Goal: Navigation & Orientation: Find specific page/section

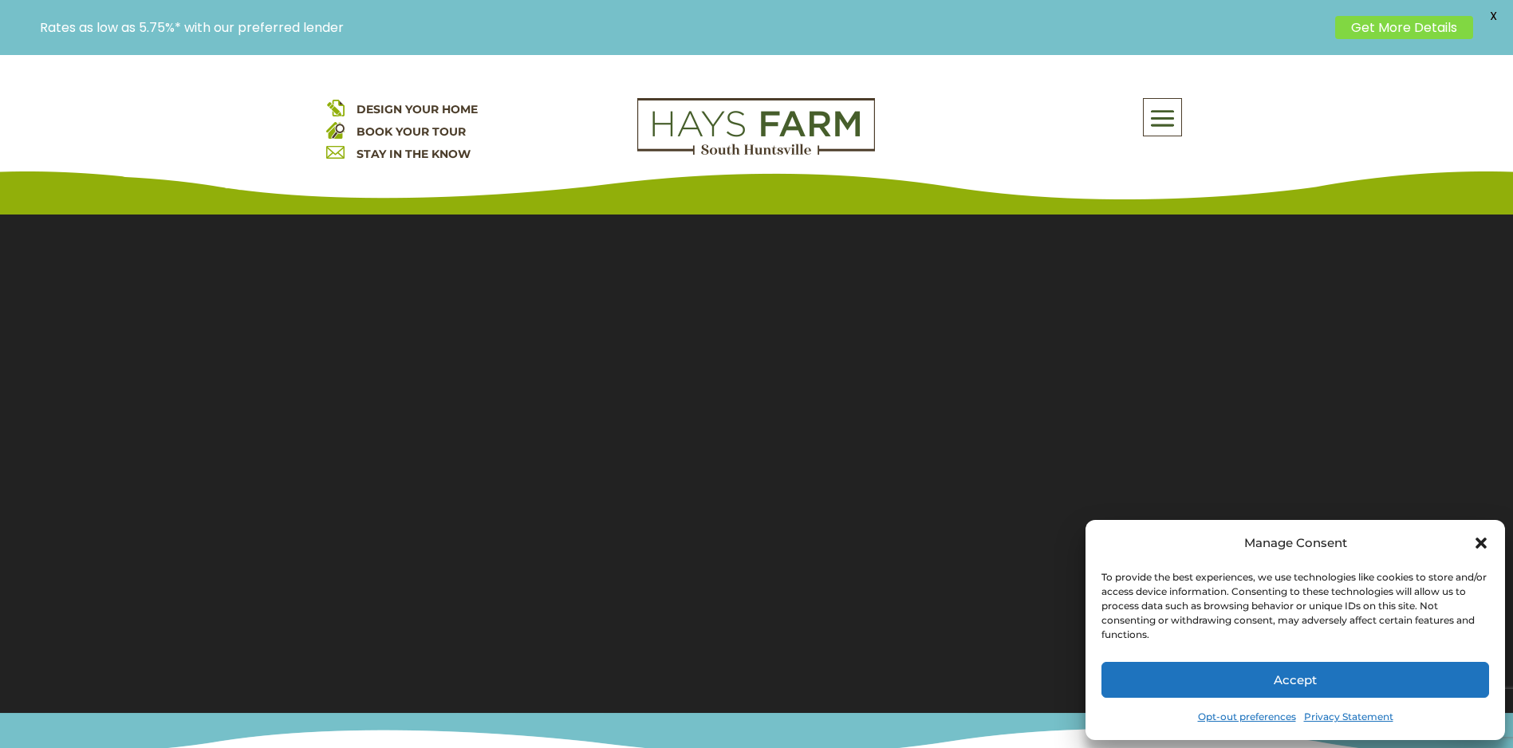
click at [1354, 680] on button "Accept" at bounding box center [1296, 680] width 388 height 36
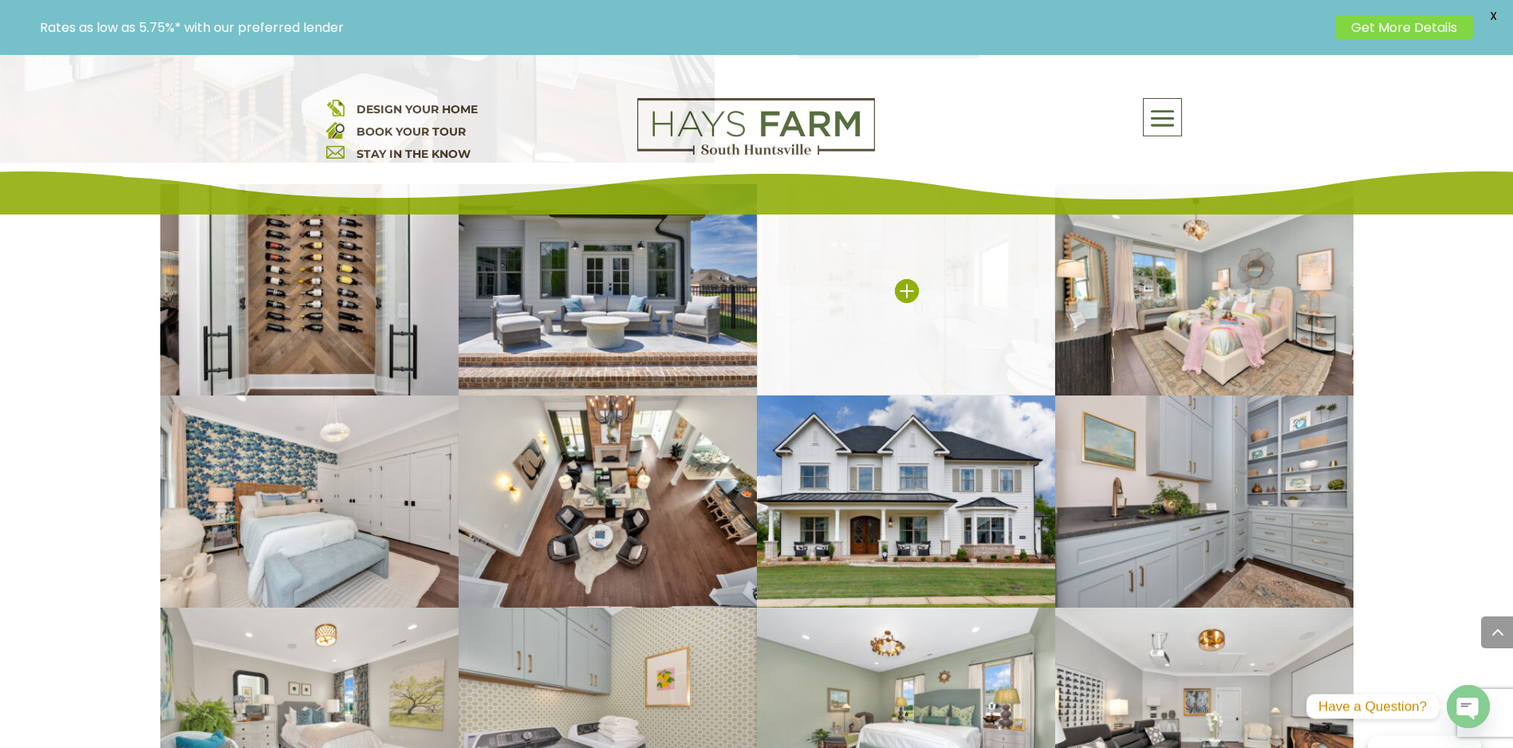
scroll to position [2553, 0]
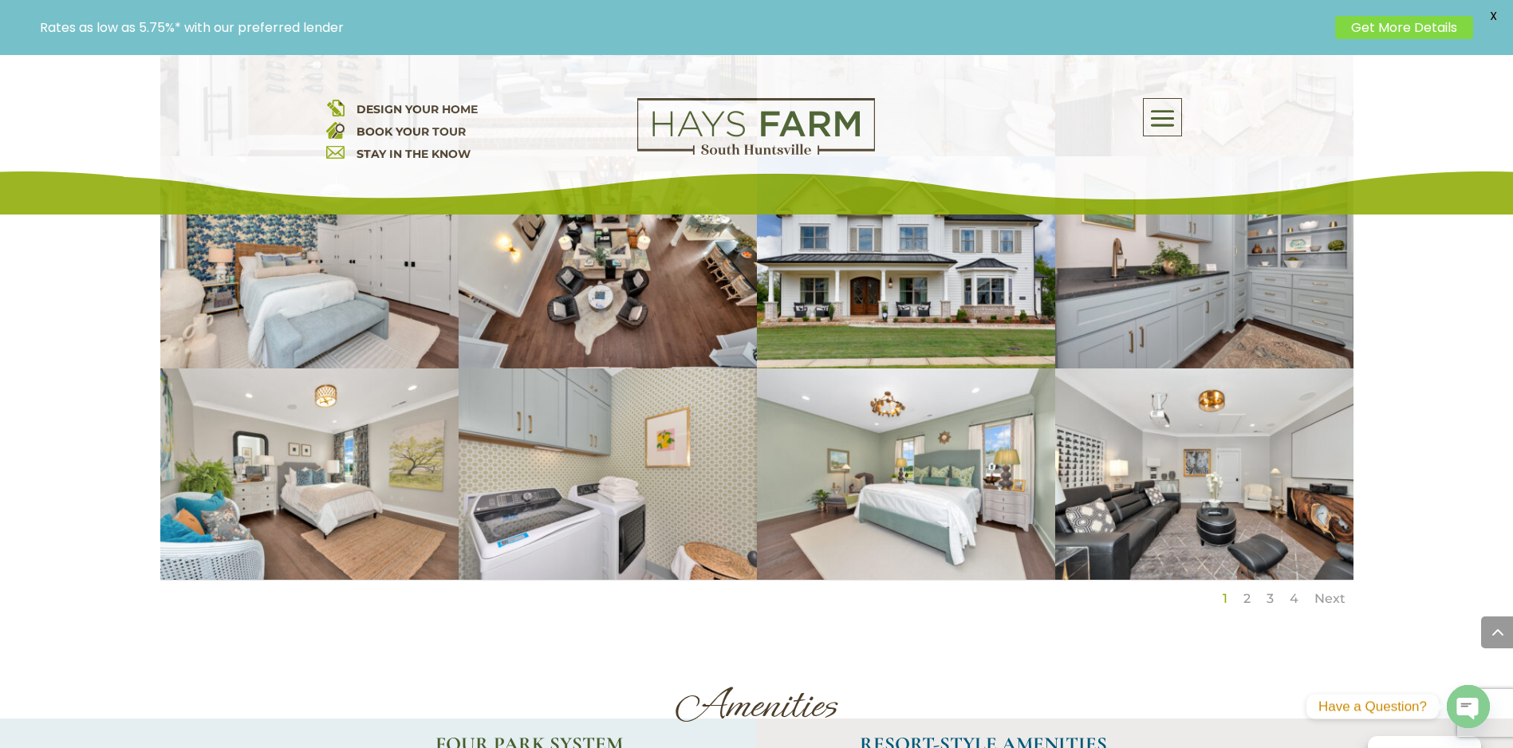
click at [1250, 591] on link "2" at bounding box center [1247, 598] width 7 height 15
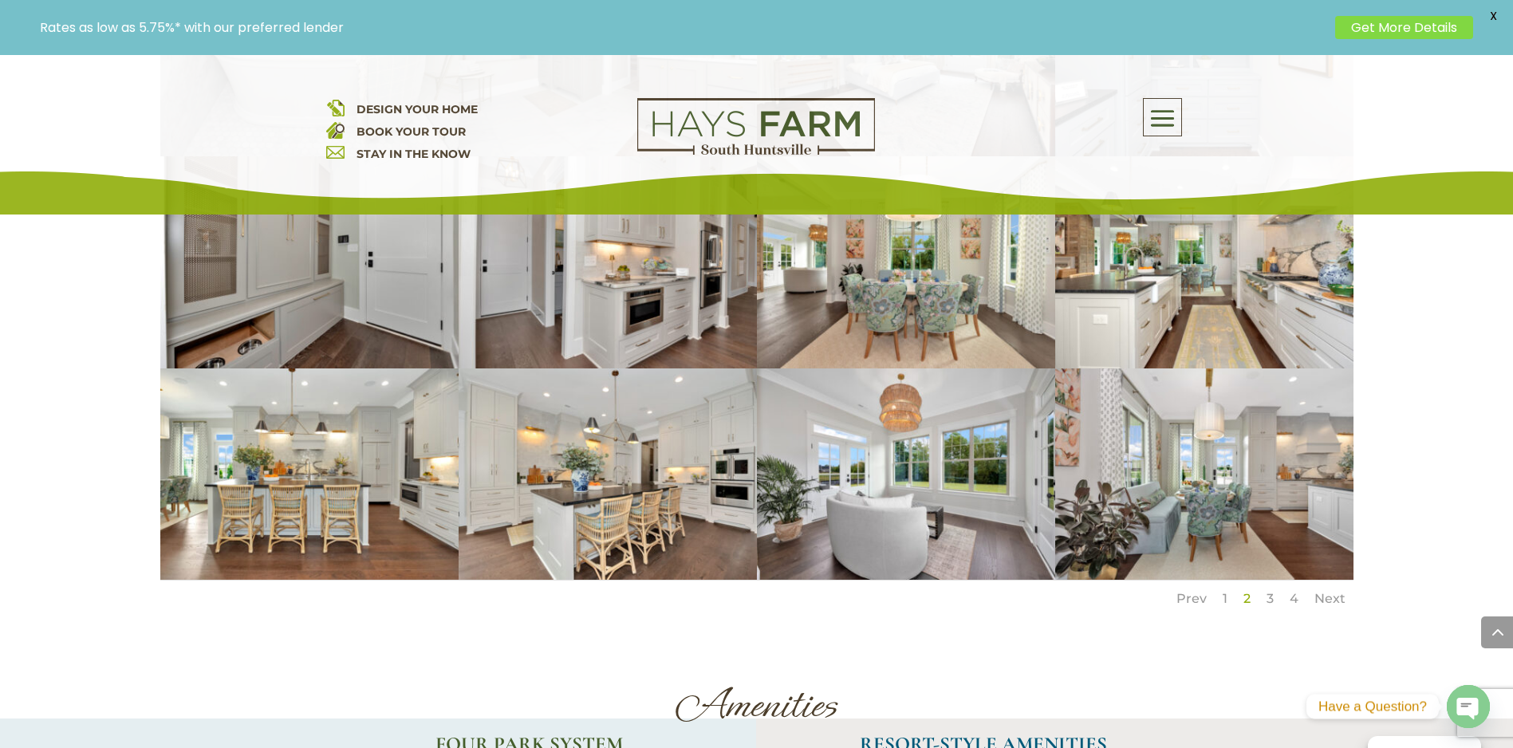
click at [1271, 591] on link "3" at bounding box center [1270, 598] width 7 height 15
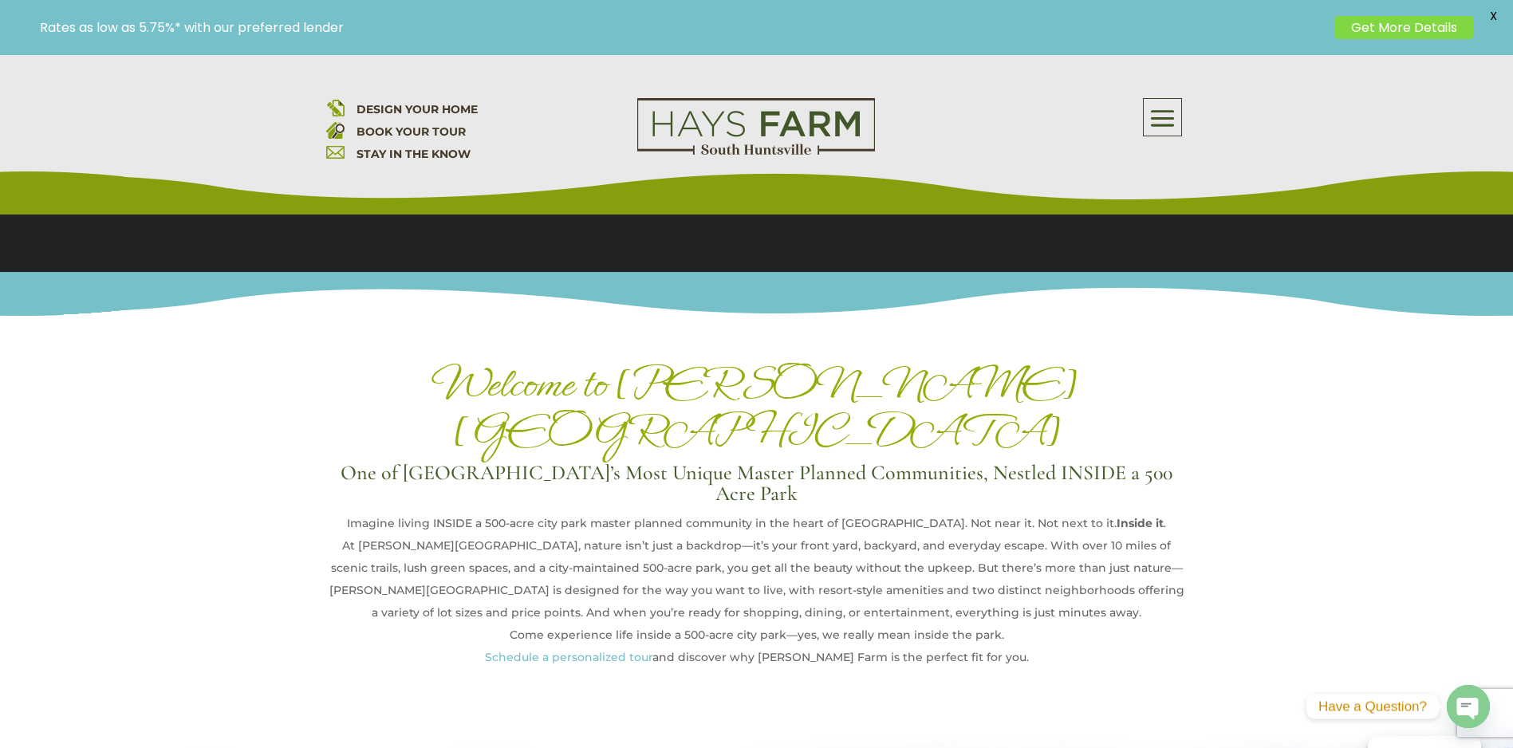
scroll to position [0, 0]
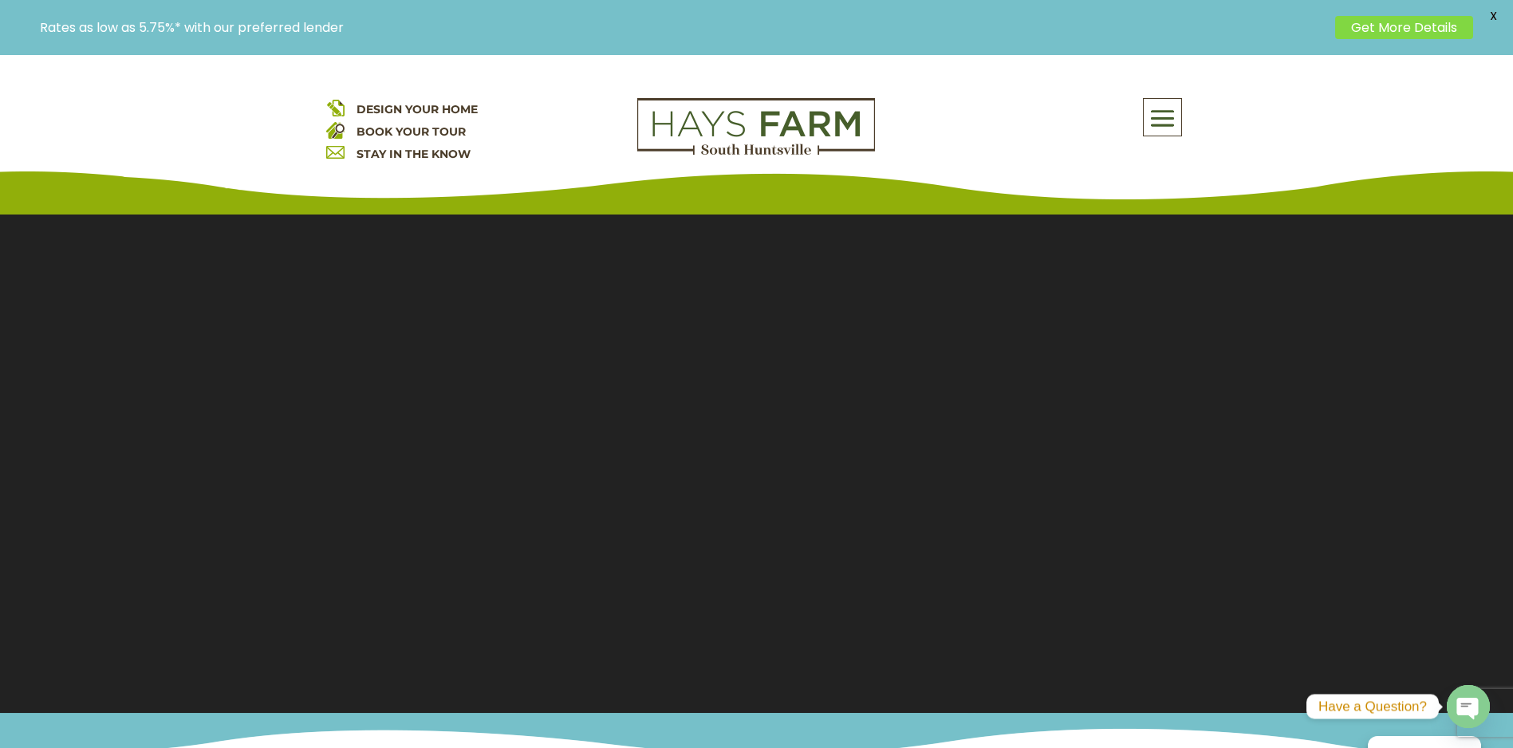
click at [1169, 124] on span at bounding box center [1162, 119] width 37 height 37
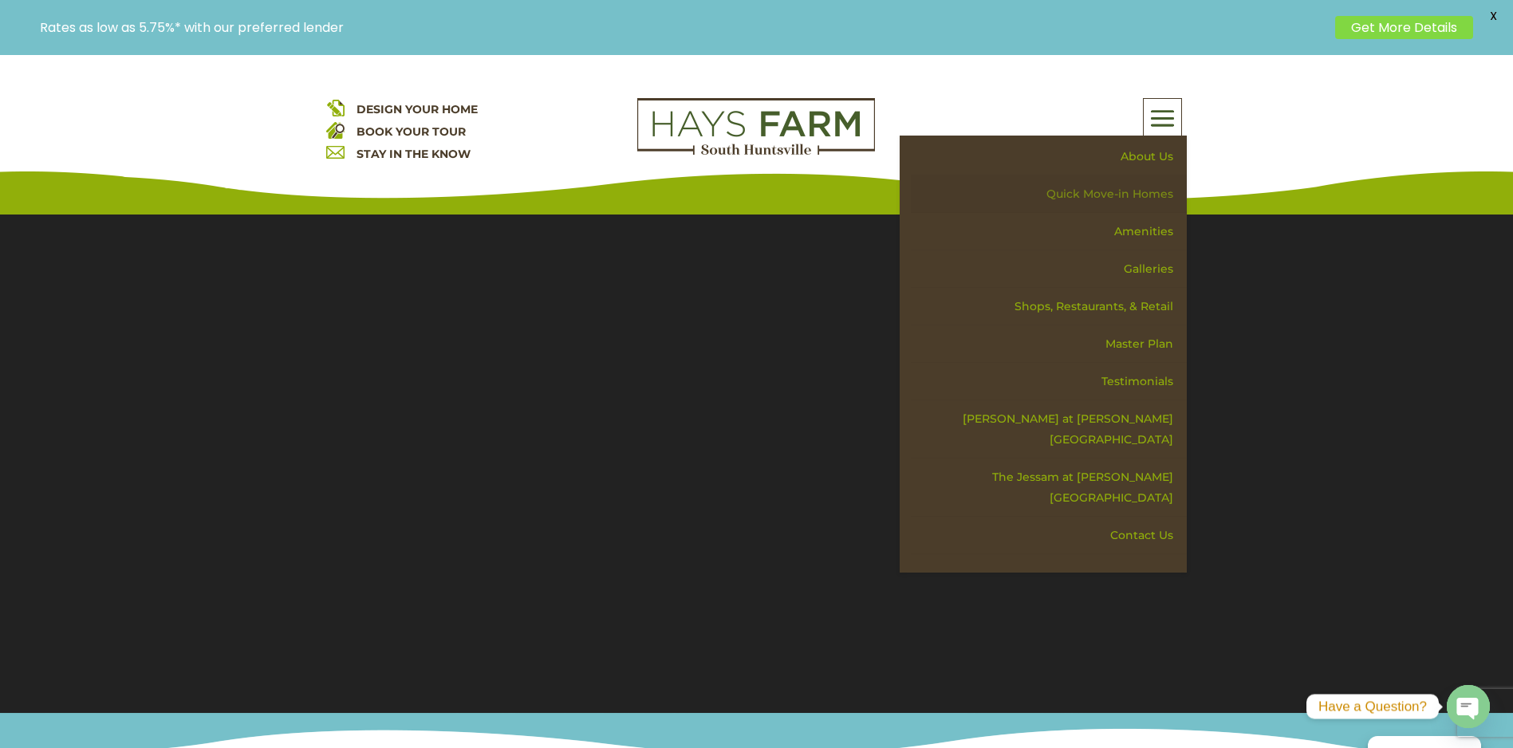
click at [1146, 188] on link "Quick Move-in Homes" at bounding box center [1049, 193] width 276 height 37
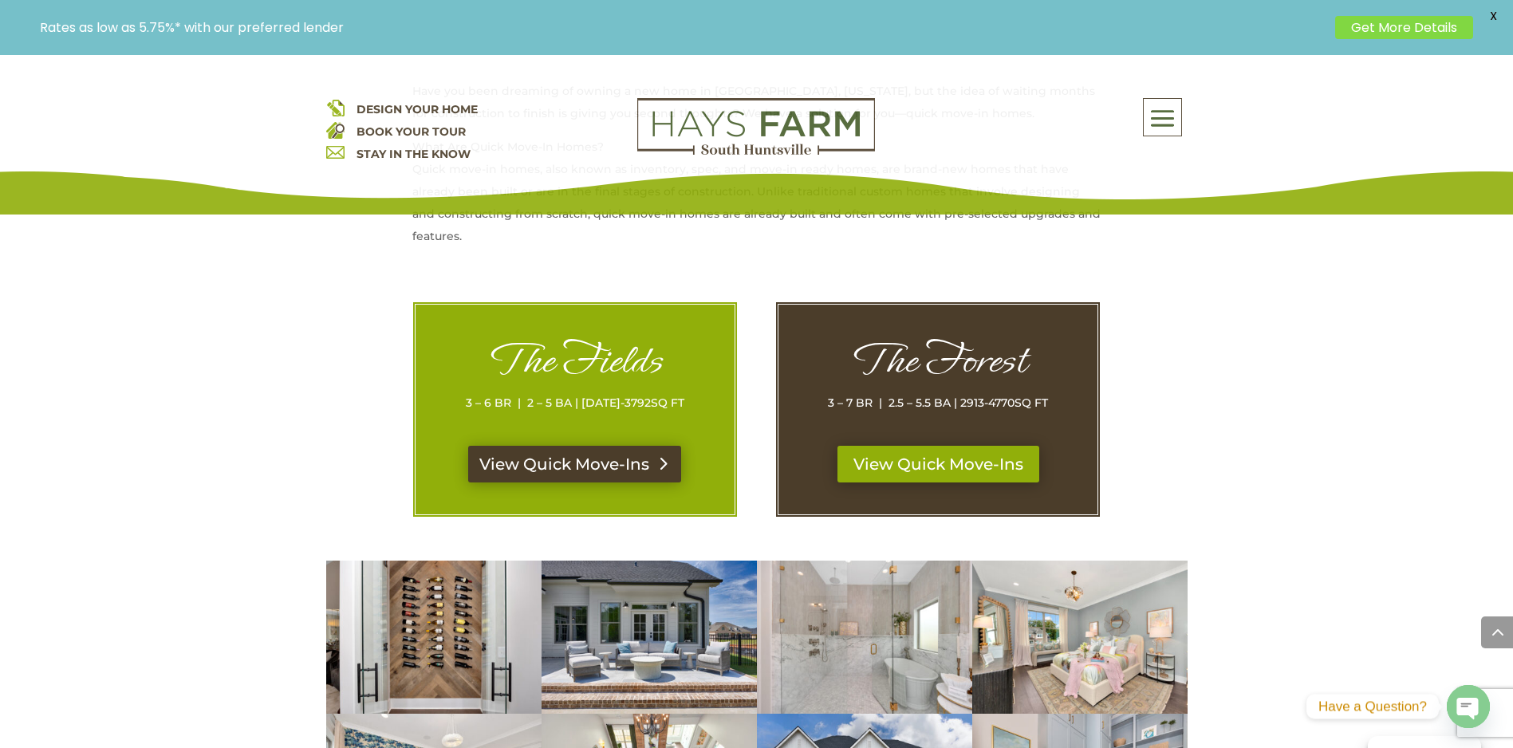
scroll to position [718, 0]
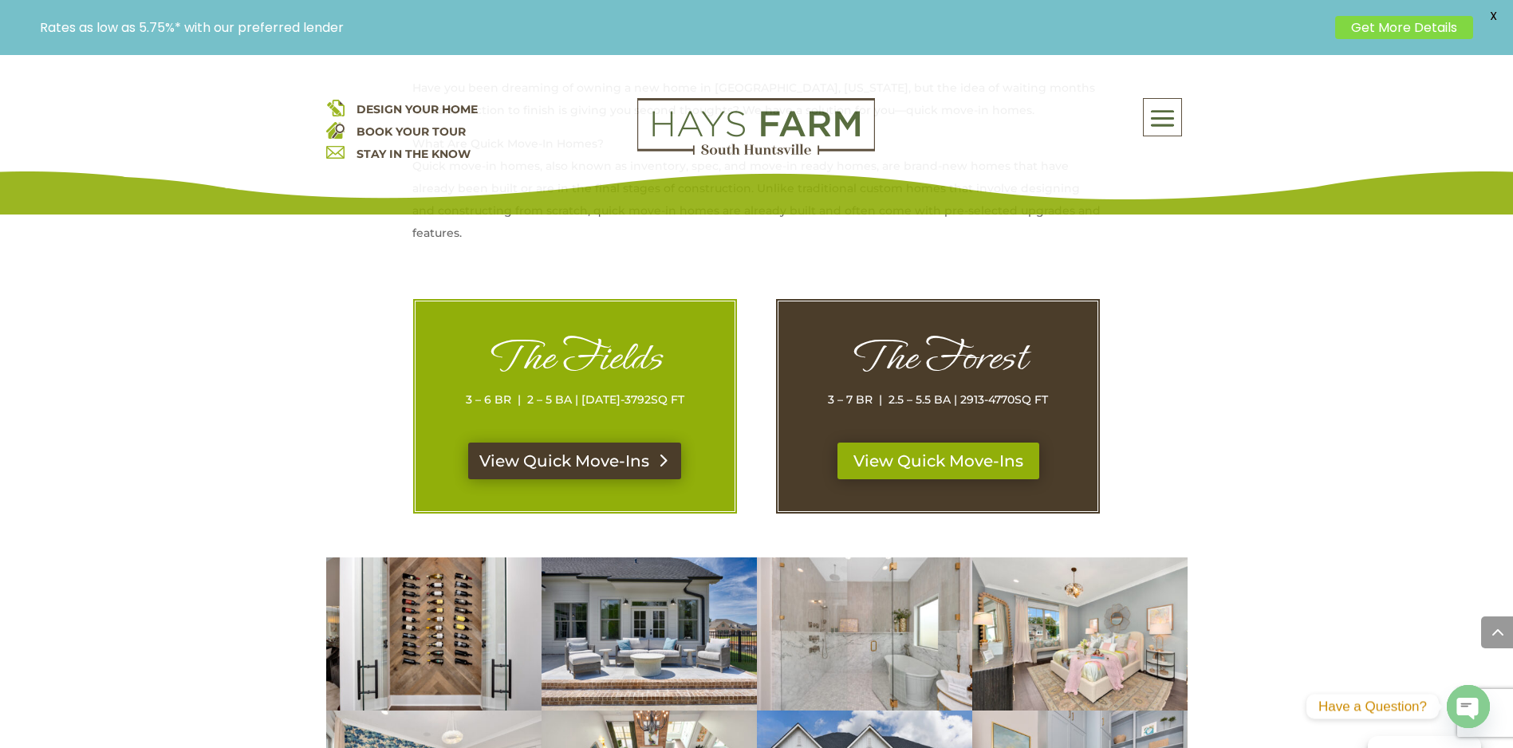
click at [573, 459] on link "View Quick Move-Ins" at bounding box center [574, 461] width 213 height 37
